Goal: Navigation & Orientation: Find specific page/section

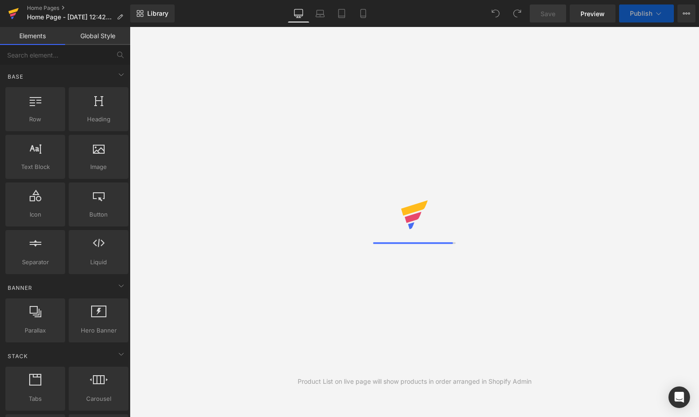
click at [14, 11] on icon at bounding box center [14, 11] width 10 height 6
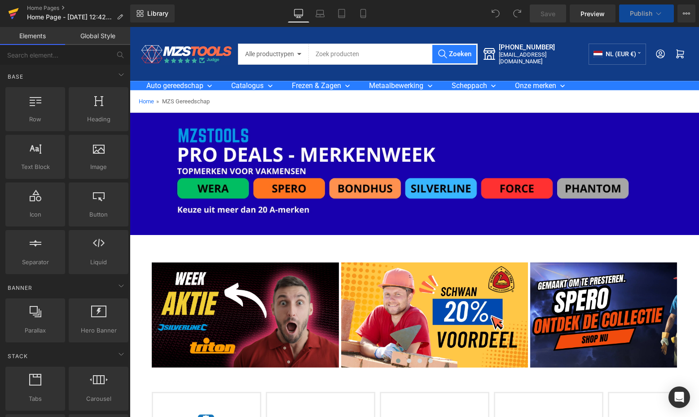
click at [11, 11] on icon at bounding box center [14, 11] width 10 height 6
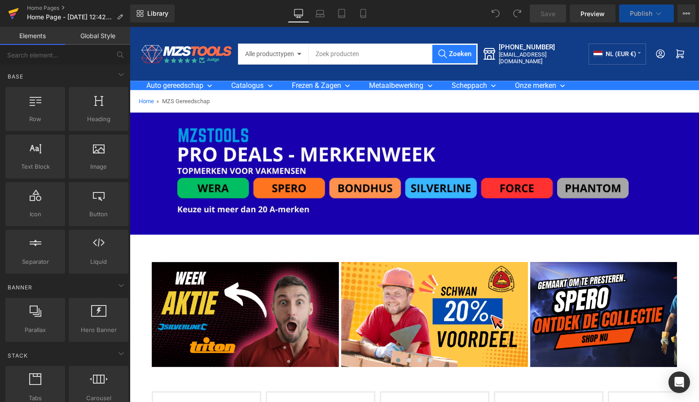
click at [13, 13] on icon at bounding box center [14, 11] width 10 height 6
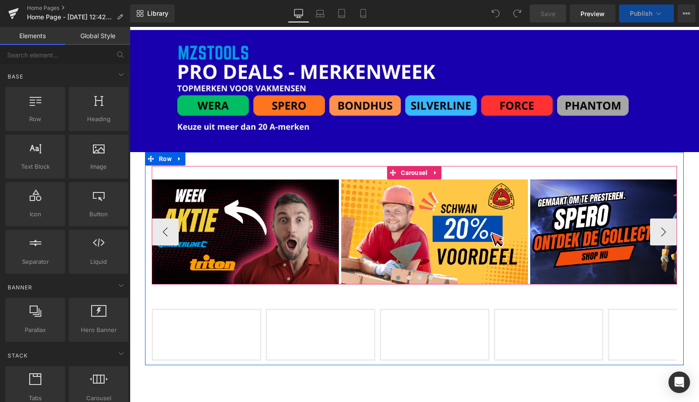
scroll to position [84, 0]
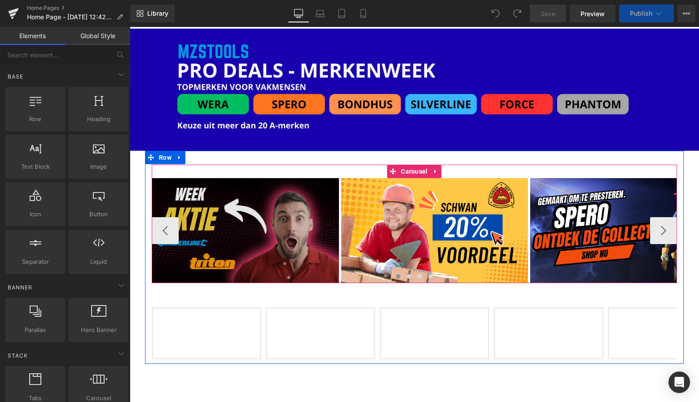
click at [268, 215] on img at bounding box center [245, 230] width 187 height 105
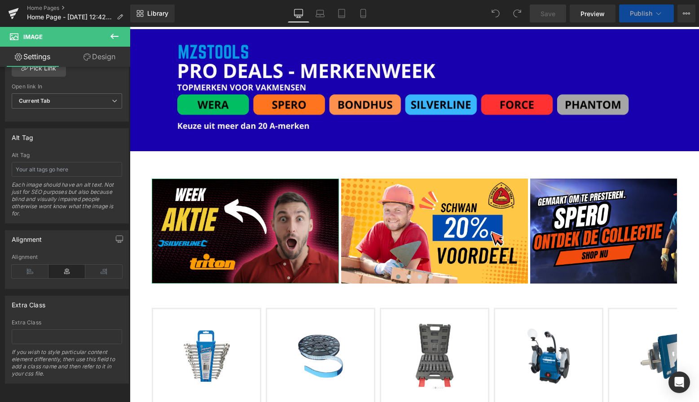
scroll to position [350, 0]
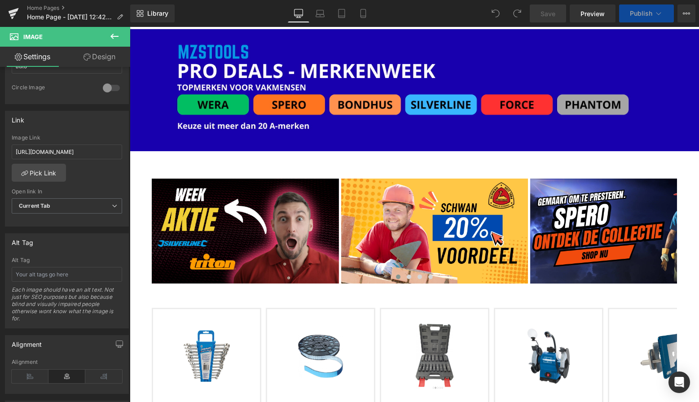
click at [291, 214] on div at bounding box center [415, 214] width 570 height 375
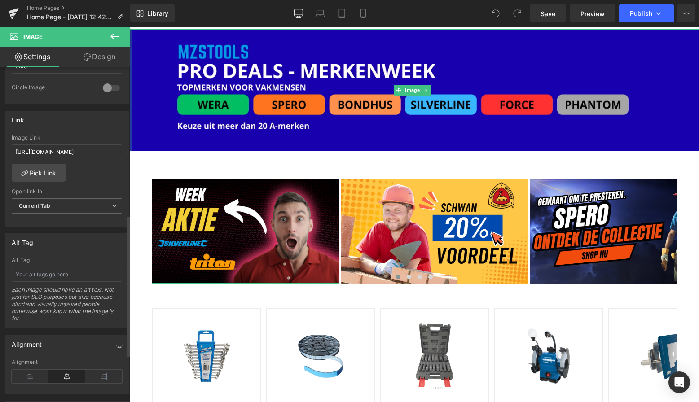
click at [103, 88] on div at bounding box center [112, 88] width 22 height 14
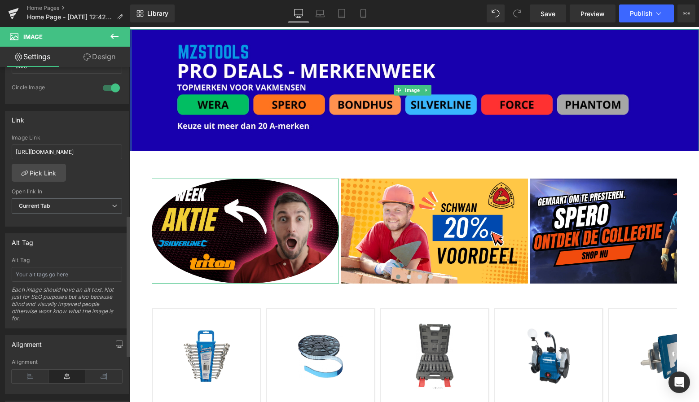
click at [103, 88] on div at bounding box center [112, 88] width 22 height 14
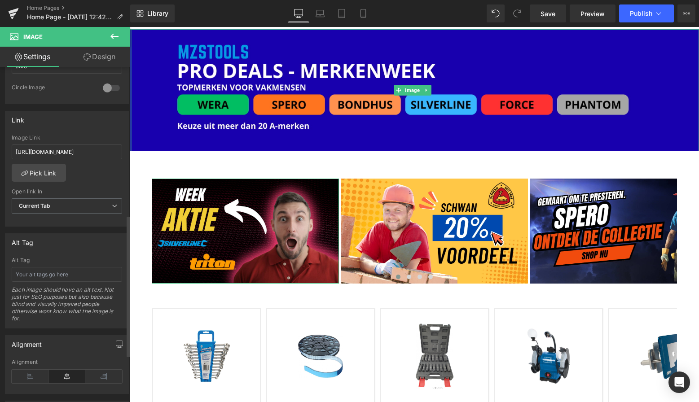
click at [103, 88] on div at bounding box center [112, 88] width 22 height 14
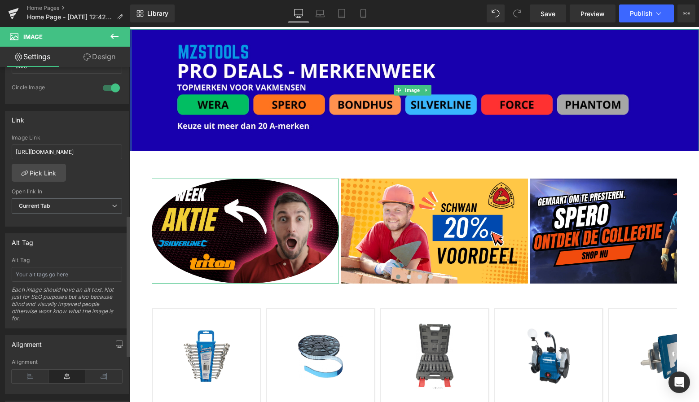
click at [103, 88] on div at bounding box center [112, 88] width 22 height 14
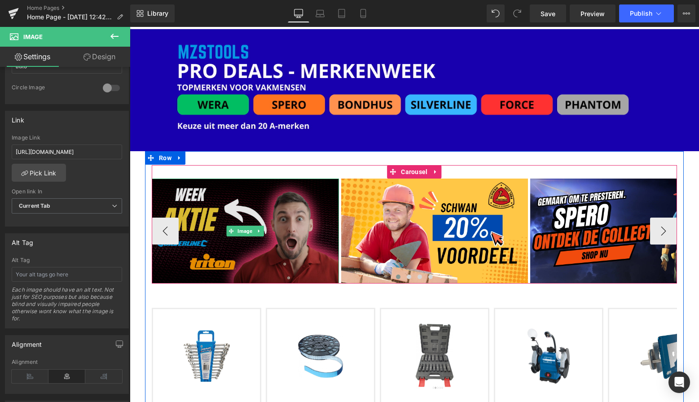
click at [312, 210] on img at bounding box center [245, 231] width 187 height 105
click at [311, 209] on img at bounding box center [245, 231] width 187 height 105
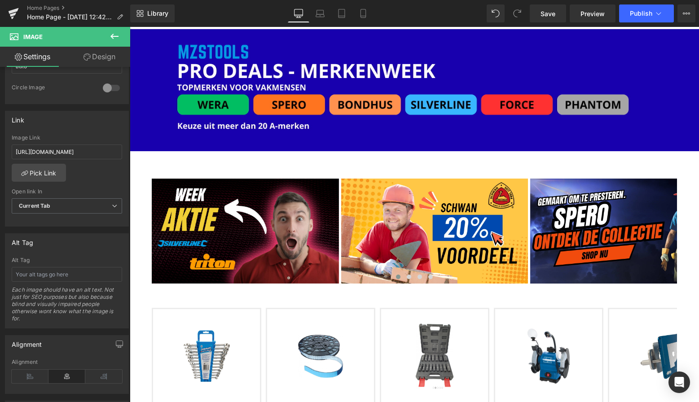
click at [111, 41] on icon at bounding box center [114, 36] width 11 height 11
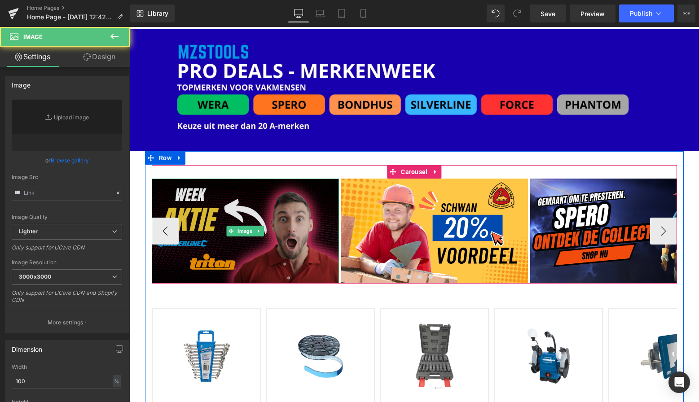
click at [271, 212] on img at bounding box center [245, 231] width 187 height 105
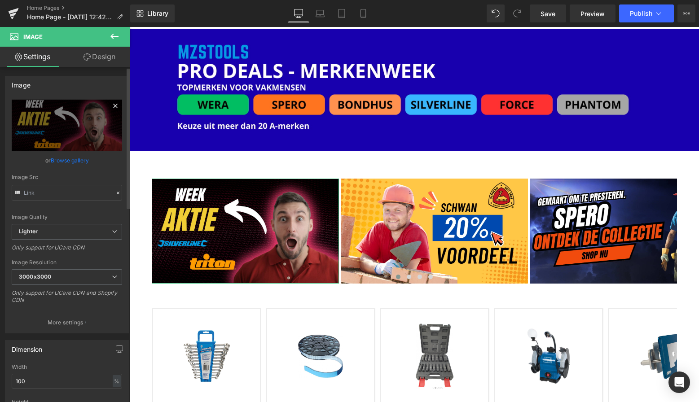
click at [110, 108] on icon at bounding box center [115, 106] width 11 height 11
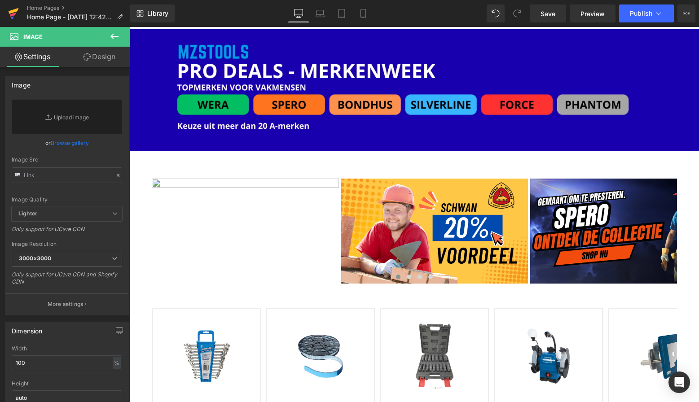
click at [15, 12] on icon at bounding box center [14, 11] width 10 height 6
